Goal: Information Seeking & Learning: Learn about a topic

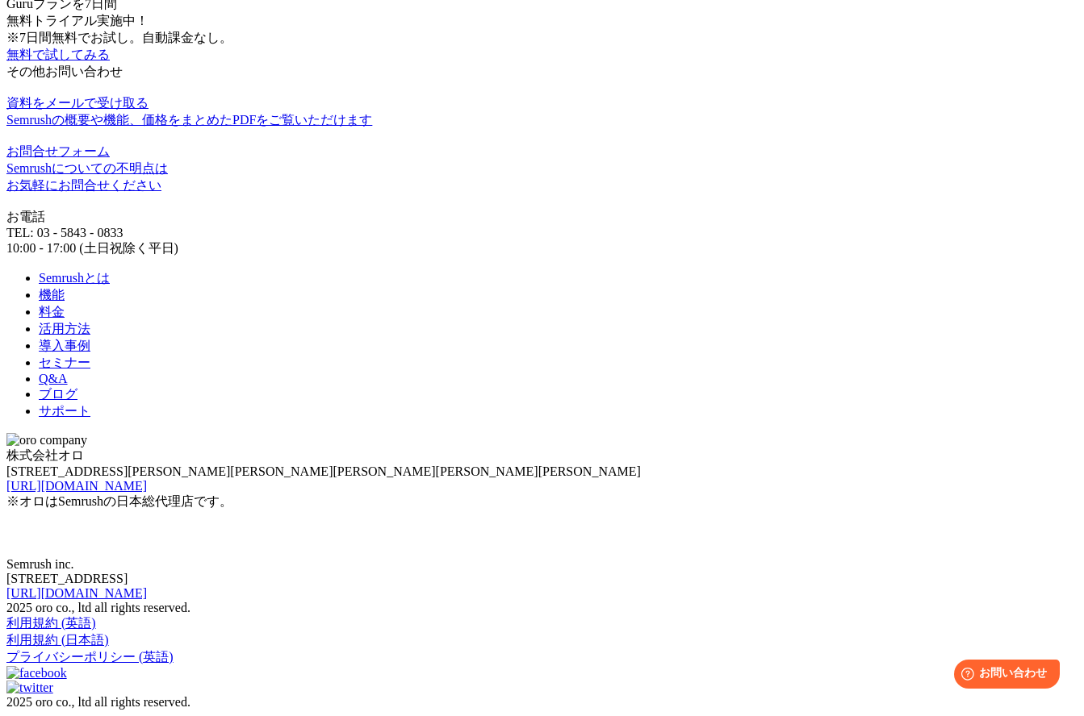
scroll to position [5430, 0]
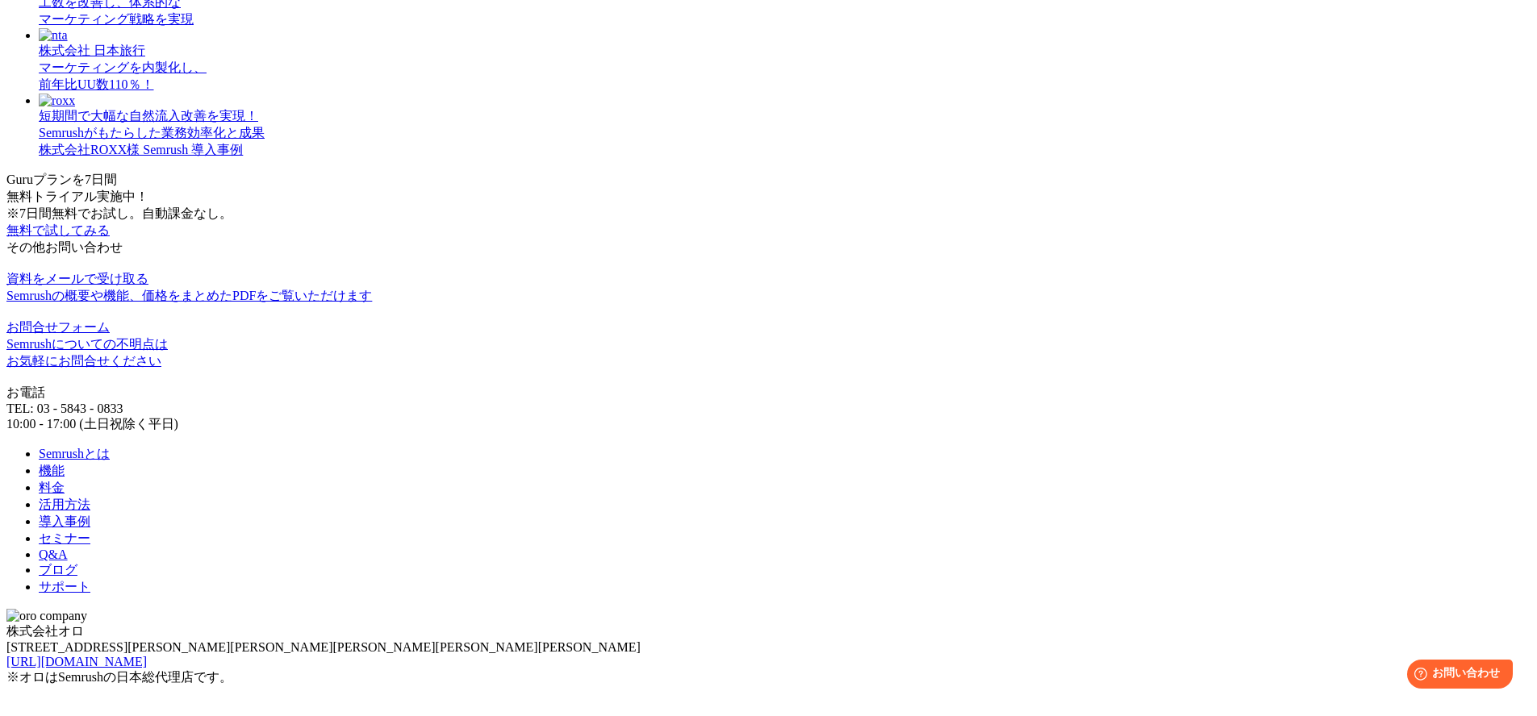
scroll to position [1055, 0]
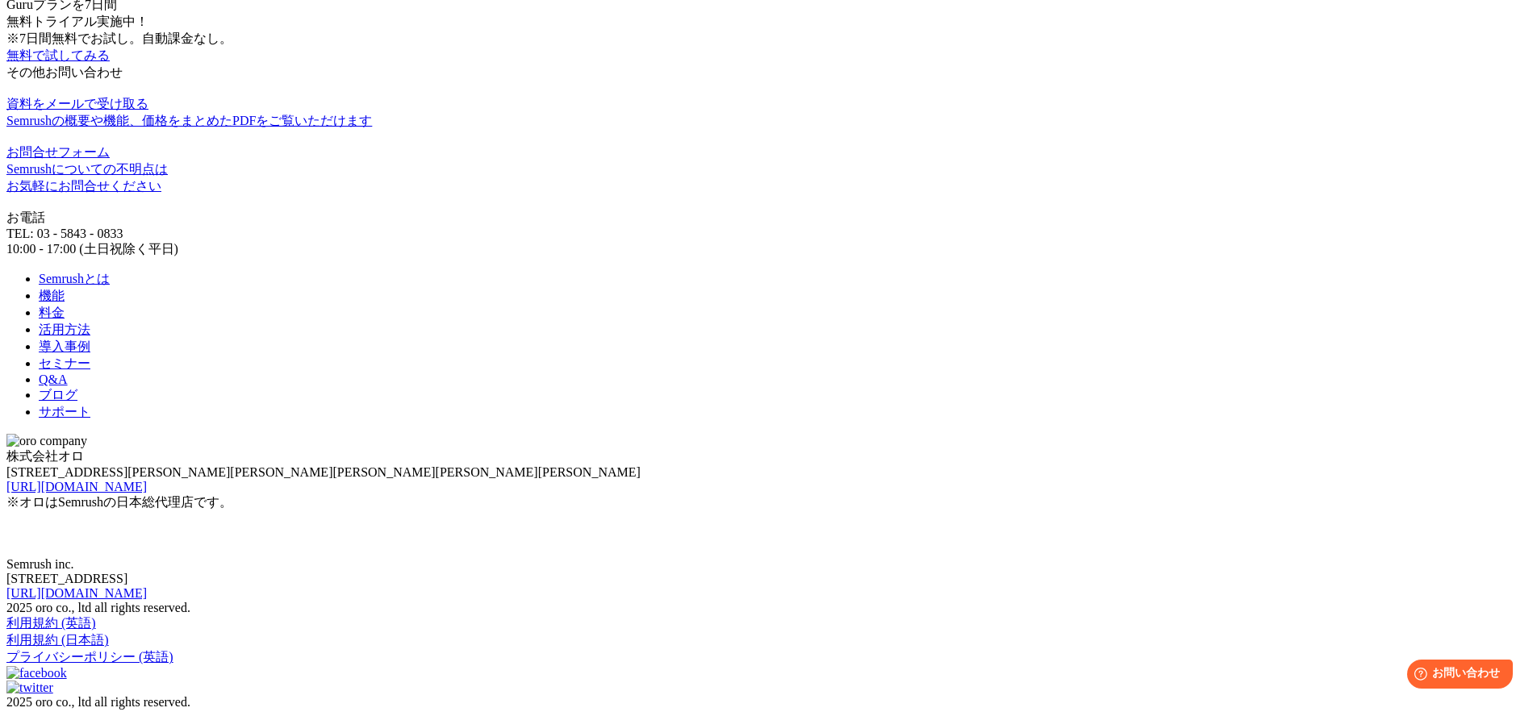
scroll to position [2336, 0]
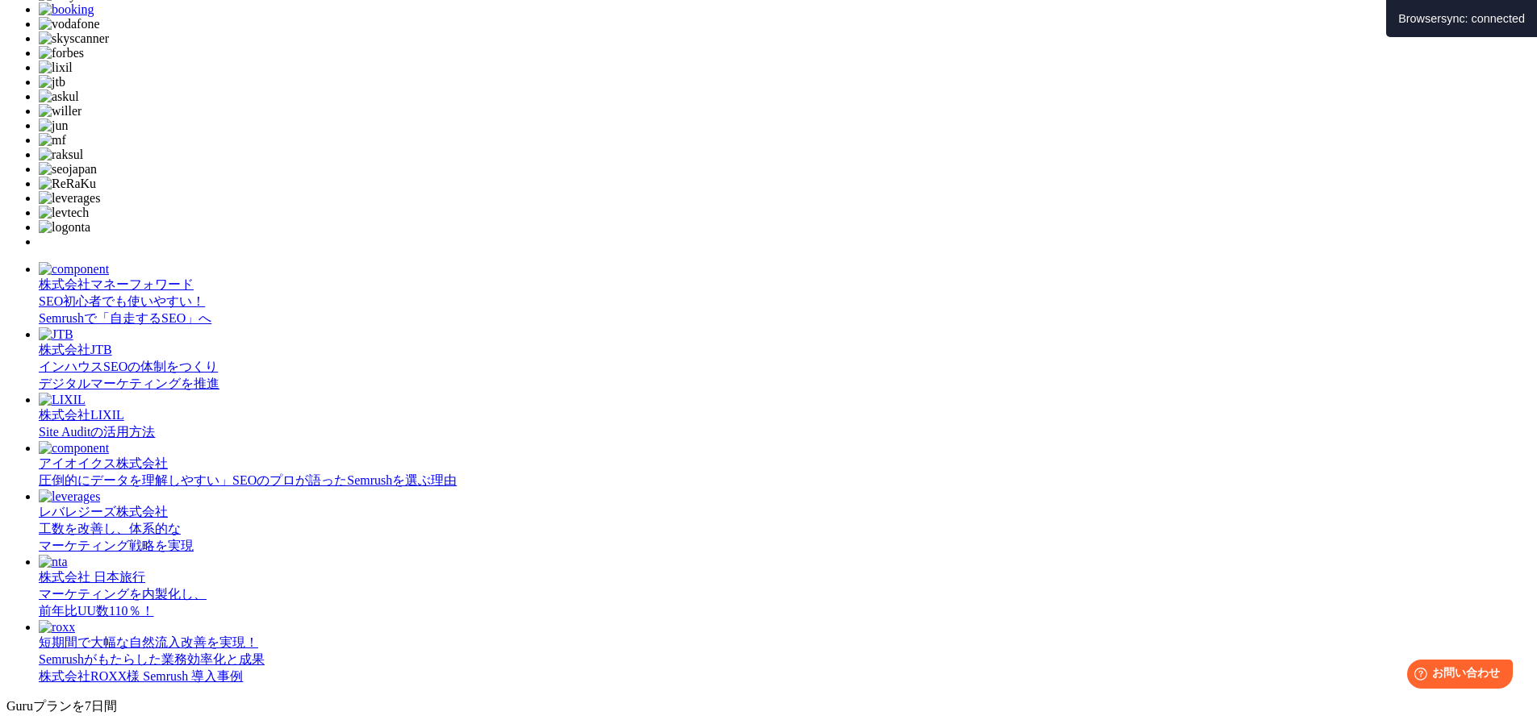
click at [538, 294] on div "株式会社マネーフォワード" at bounding box center [785, 285] width 1492 height 17
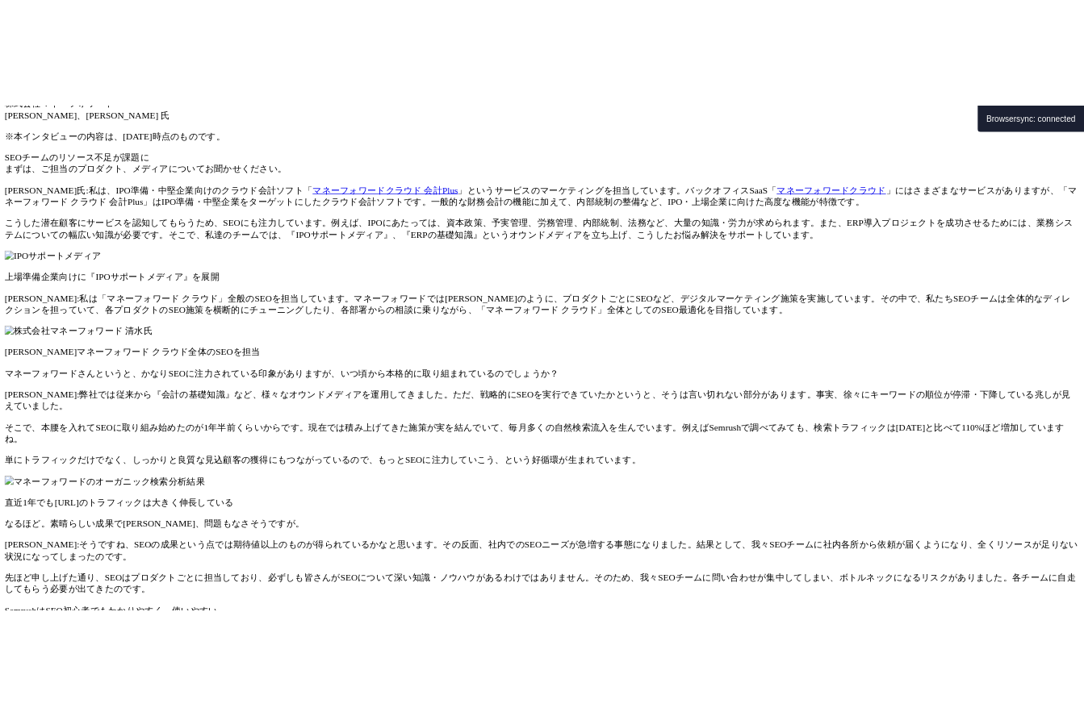
scroll to position [705, 0]
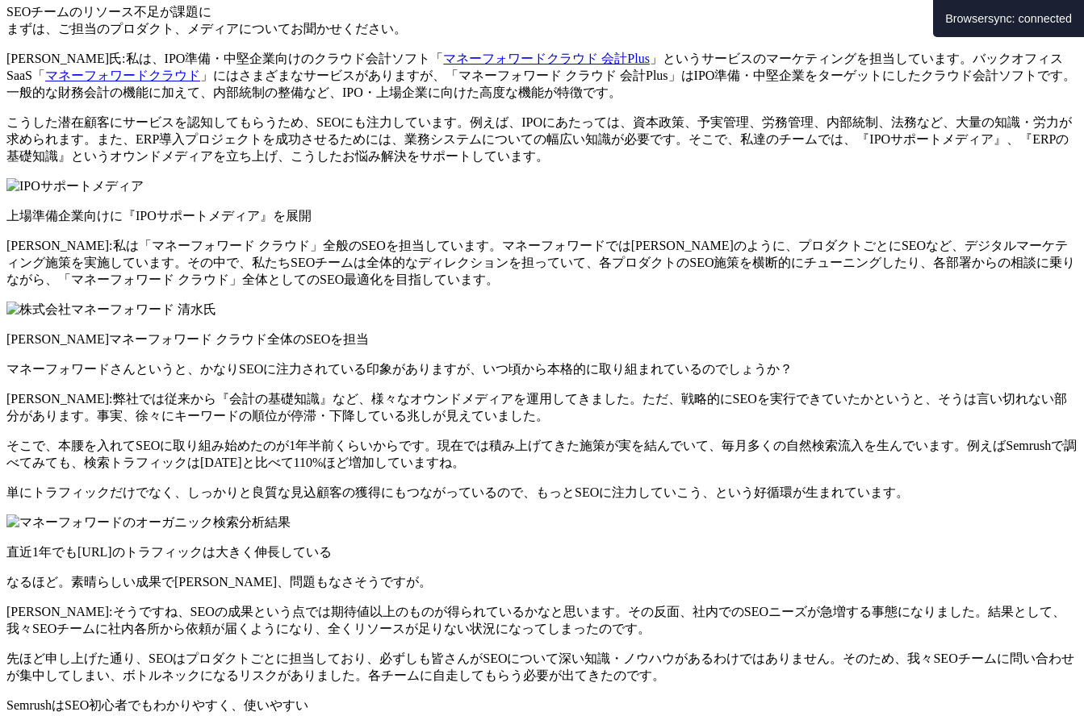
scroll to position [705, 0]
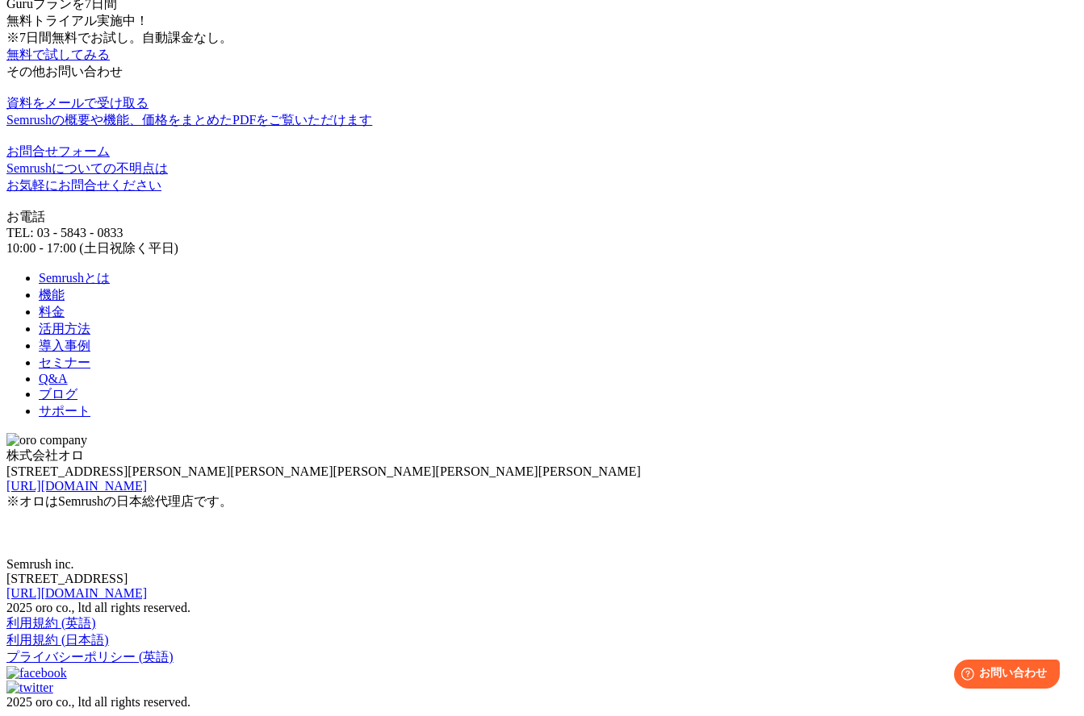
scroll to position [6300, 0]
